Goal: Task Accomplishment & Management: Manage account settings

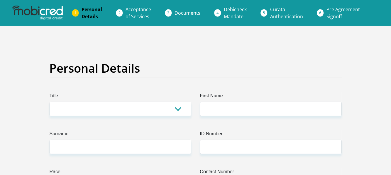
click at [40, 11] on img at bounding box center [37, 13] width 50 height 15
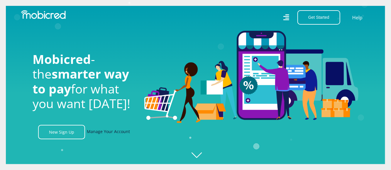
click at [108, 134] on link "Manage Your Account" at bounding box center [108, 132] width 43 height 14
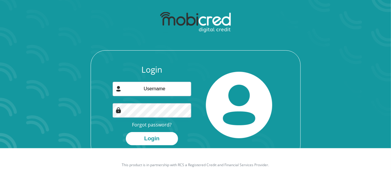
scroll to position [33, 0]
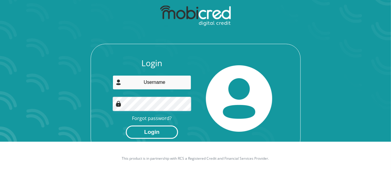
type input "[PERSON_NAME][EMAIL_ADDRESS][DOMAIN_NAME]"
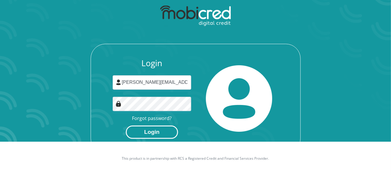
click at [145, 132] on button "Login" at bounding box center [152, 131] width 52 height 13
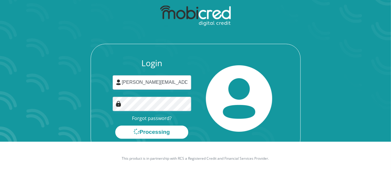
scroll to position [0, 0]
